Goal: Task Accomplishment & Management: Manage account settings

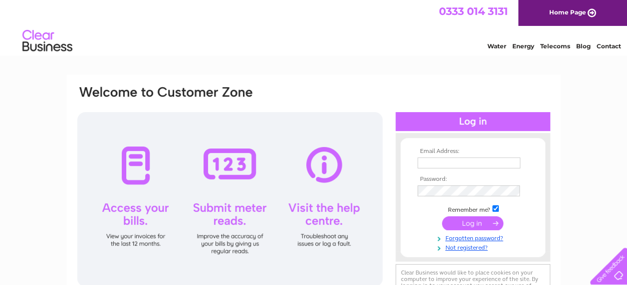
type input "[EMAIL_ADDRESS][DOMAIN_NAME]"
click at [466, 223] on input "submit" at bounding box center [472, 223] width 61 height 14
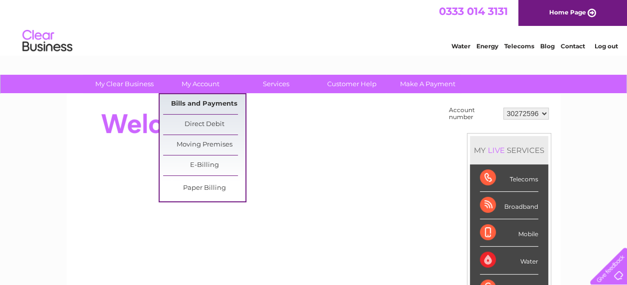
click at [197, 104] on link "Bills and Payments" at bounding box center [204, 104] width 82 height 20
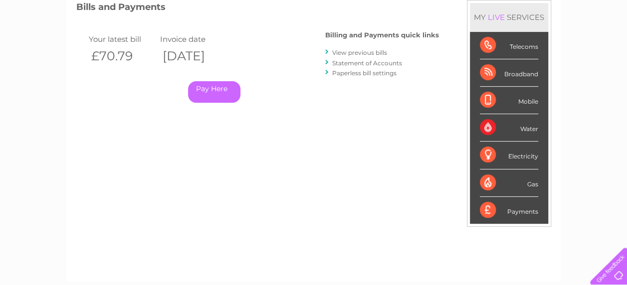
scroll to position [188, 0]
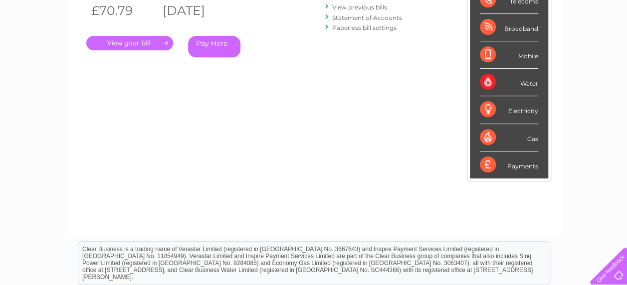
click at [112, 41] on link "." at bounding box center [129, 43] width 87 height 14
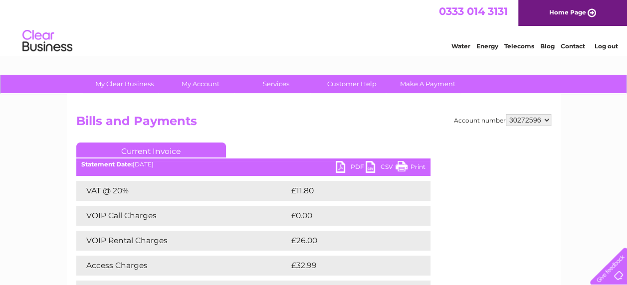
click at [403, 167] on link "Print" at bounding box center [411, 168] width 30 height 14
